Goal: Find specific page/section: Find specific page/section

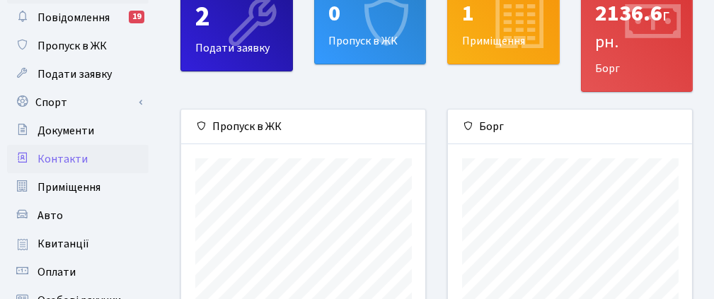
scroll to position [141, 0]
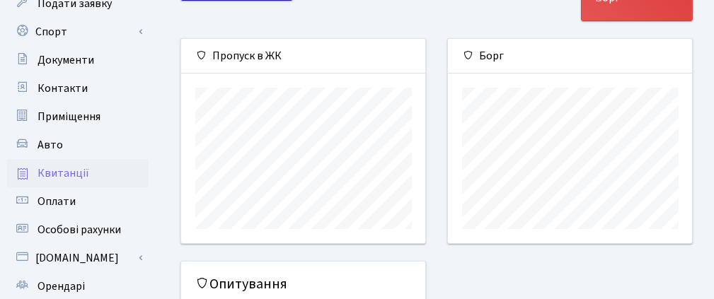
click at [95, 174] on link "Квитанції" at bounding box center [77, 173] width 141 height 28
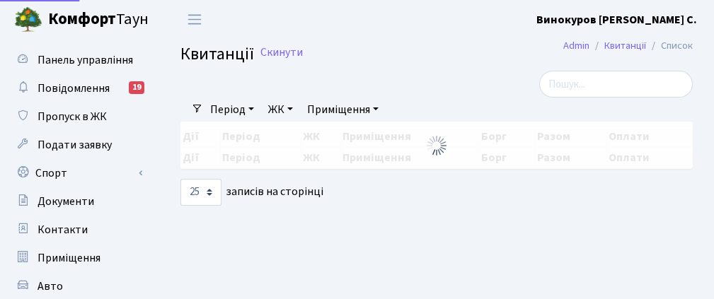
select select "25"
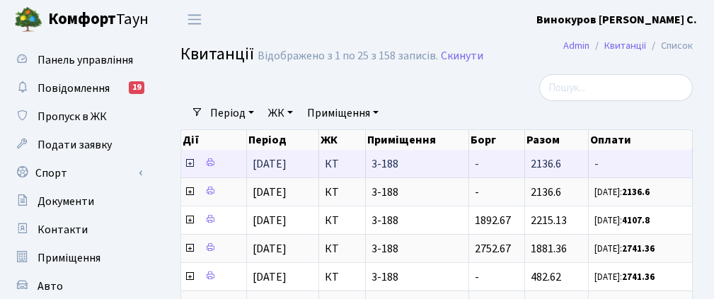
click at [188, 162] on icon at bounding box center [189, 163] width 11 height 11
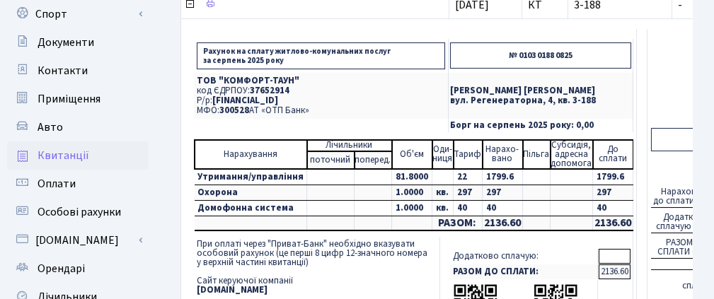
scroll to position [141, 0]
